Goal: Task Accomplishment & Management: Manage account settings

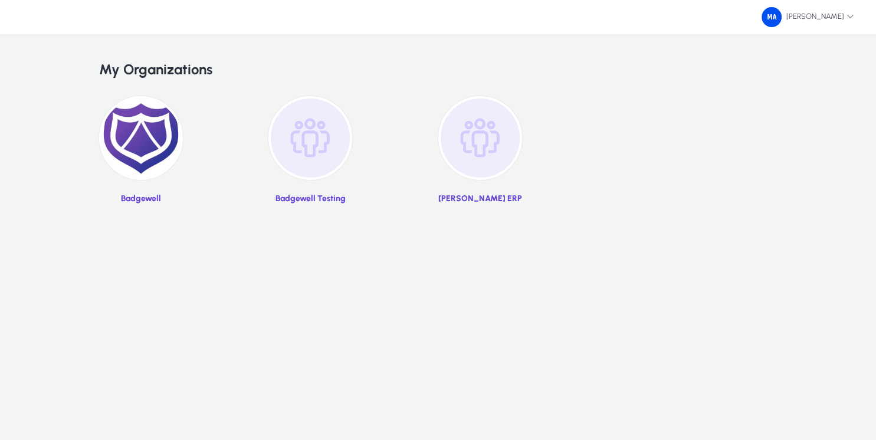
click at [142, 158] on img at bounding box center [141, 138] width 84 height 84
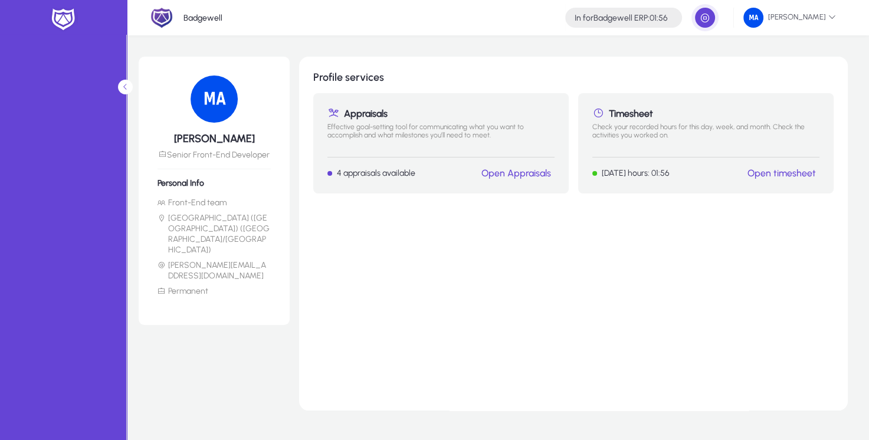
click at [768, 172] on link "Open timesheet" at bounding box center [781, 173] width 68 height 11
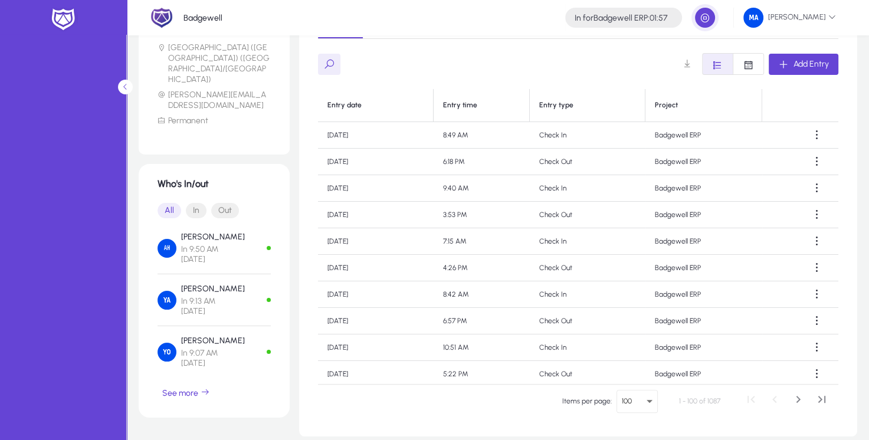
scroll to position [227, 0]
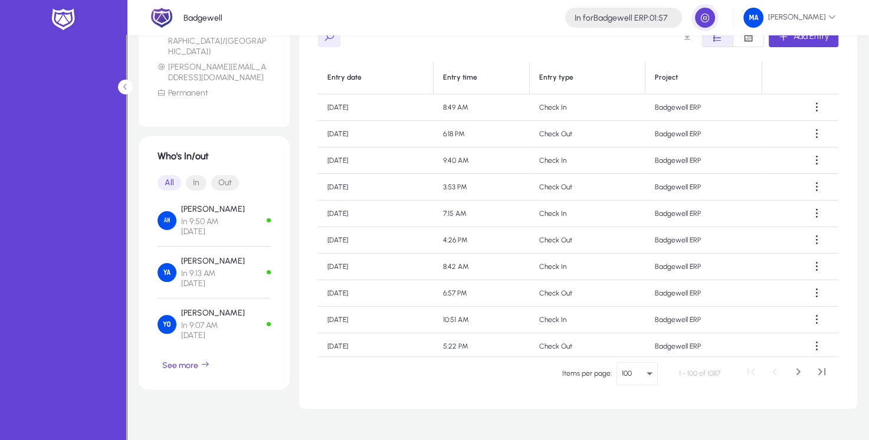
click at [195, 175] on span "In" at bounding box center [196, 182] width 21 height 15
click at [185, 351] on span "button" at bounding box center [186, 365] width 57 height 28
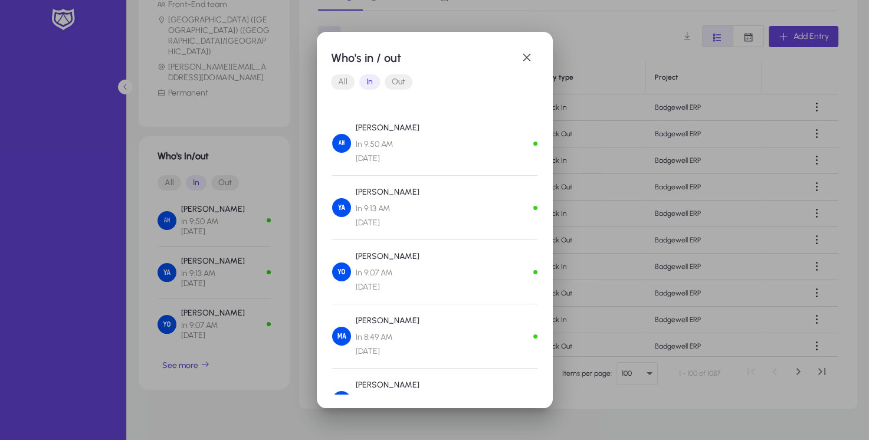
scroll to position [0, 0]
click at [392, 76] on span "Out" at bounding box center [399, 81] width 28 height 15
click at [528, 66] on span "button" at bounding box center [527, 58] width 24 height 24
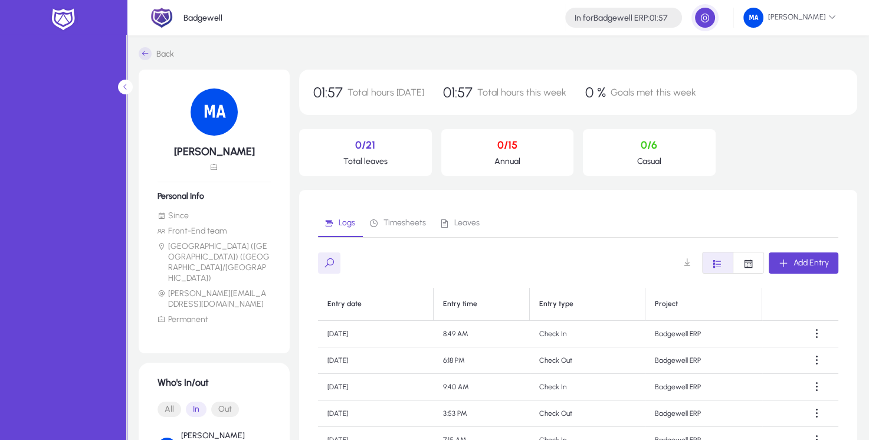
scroll to position [227, 0]
